Goal: Find specific page/section: Find specific page/section

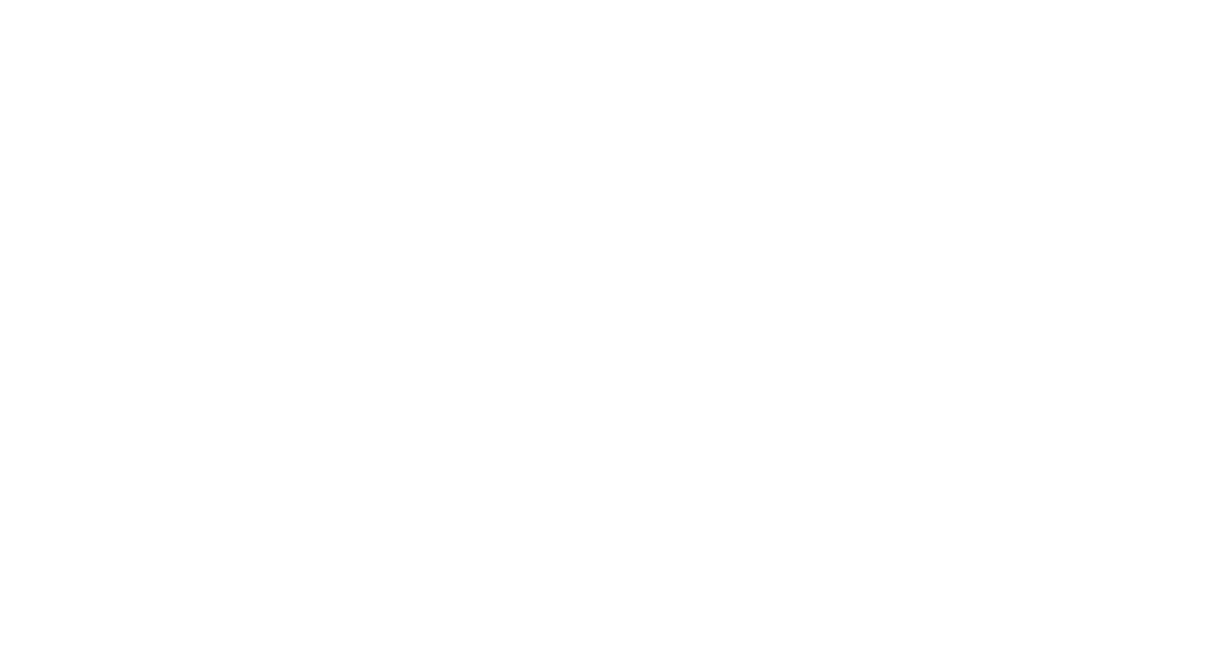
select select "*"
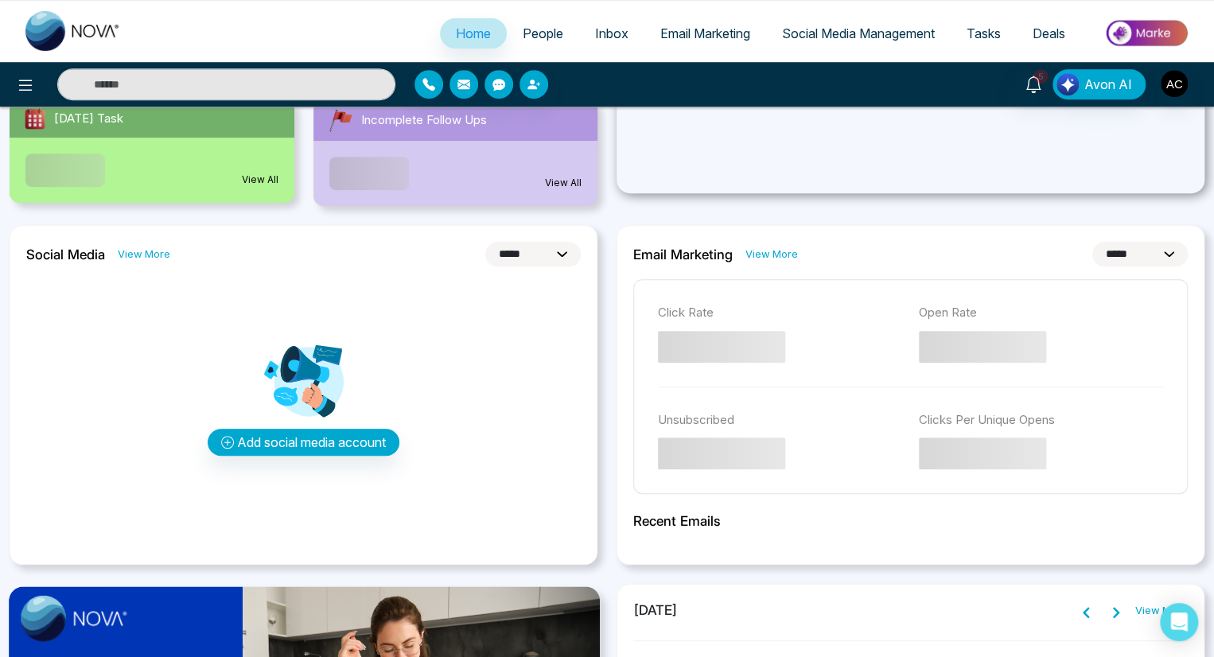
scroll to position [318, 0]
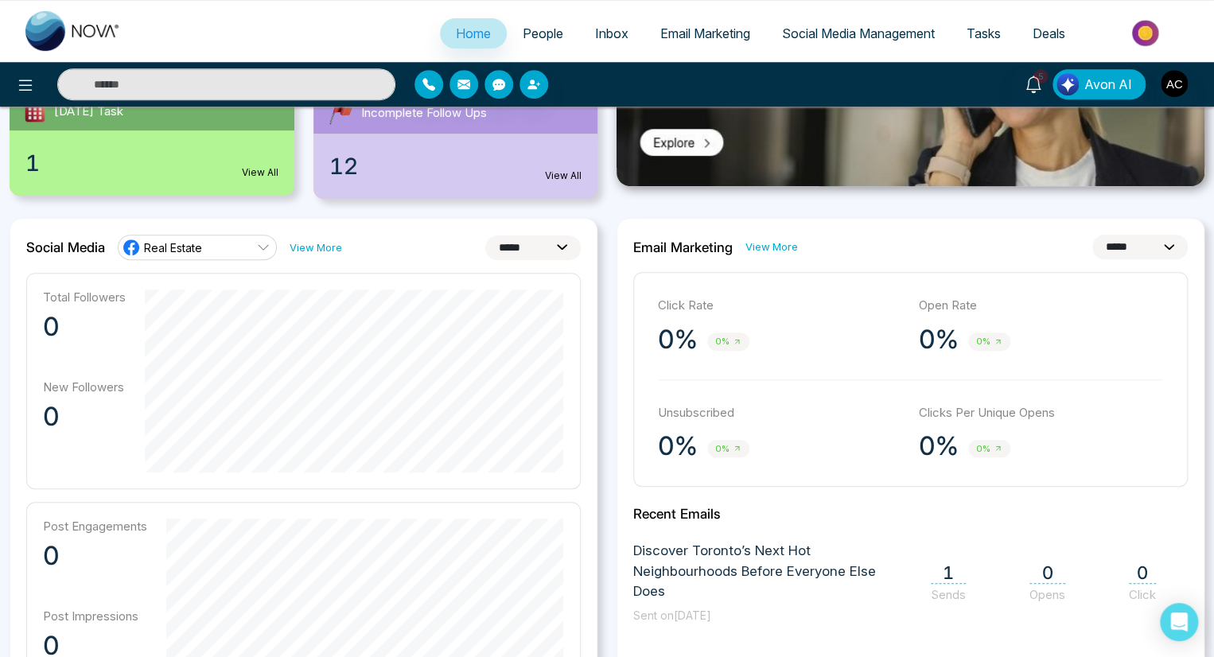
select select "**"
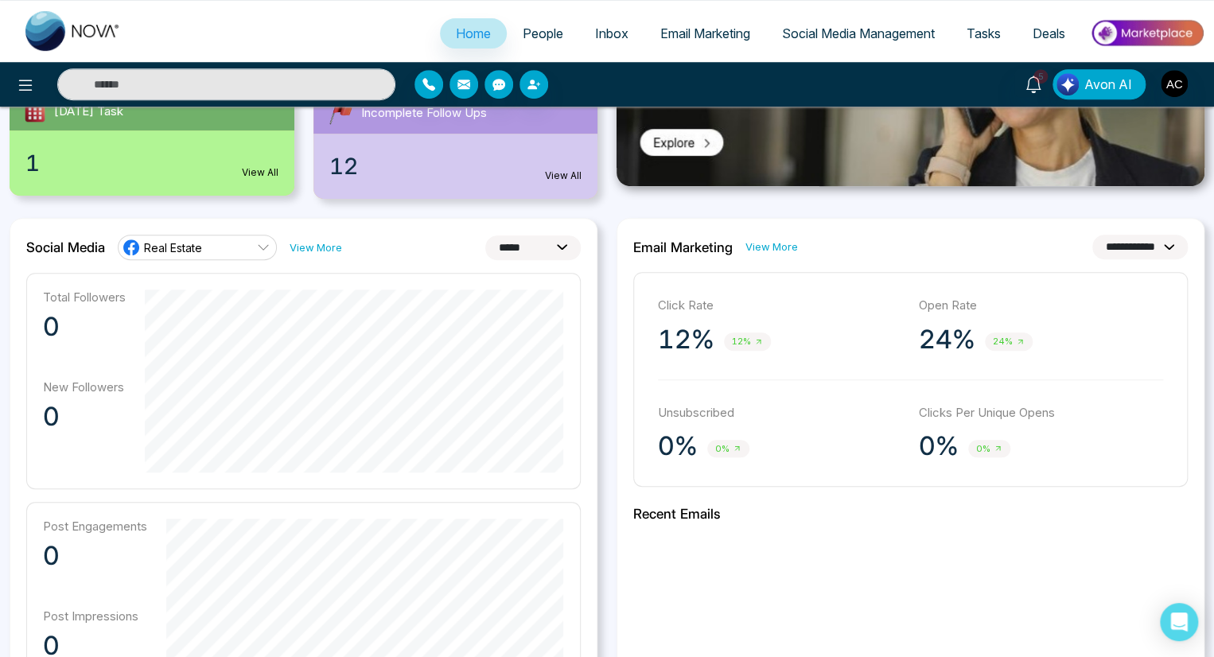
click at [769, 247] on link "View More" at bounding box center [771, 246] width 53 height 15
